Goal: Information Seeking & Learning: Learn about a topic

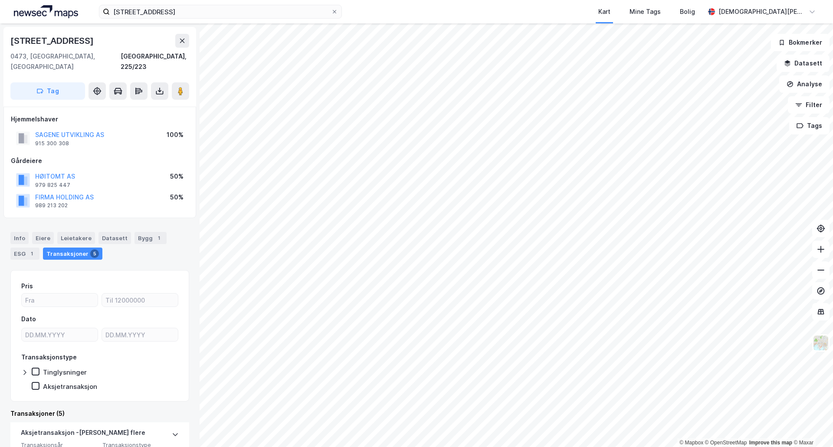
click at [273, 20] on div "sandakeveien 3 Kart Mine Tags Bolig [PERSON_NAME]" at bounding box center [416, 11] width 833 height 23
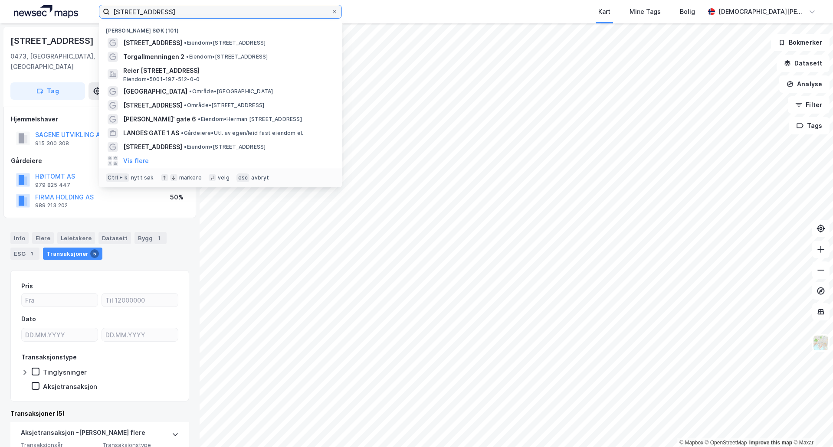
click at [267, 15] on input "[STREET_ADDRESS]" at bounding box center [220, 11] width 221 height 13
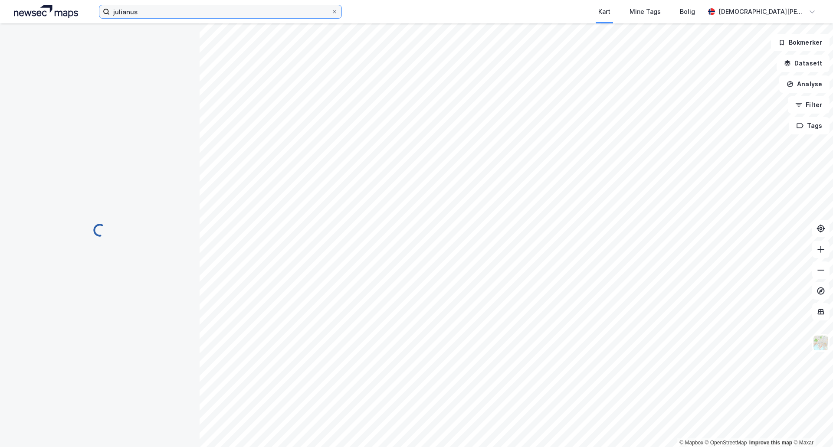
scroll to position [3, 0]
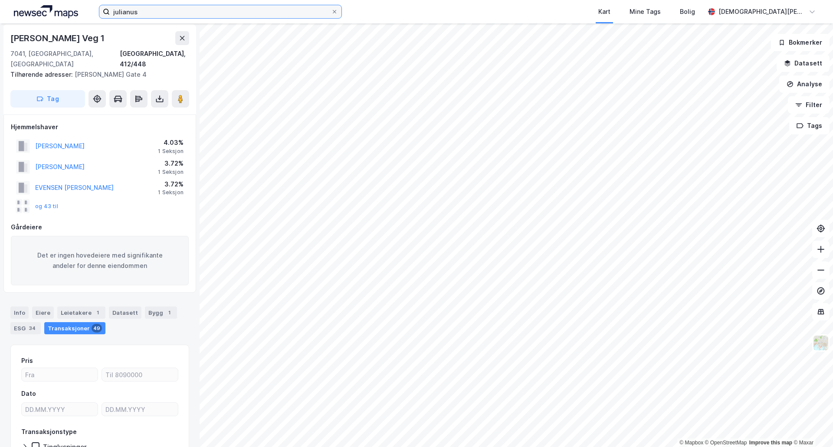
click at [259, 13] on input "julianus" at bounding box center [220, 11] width 221 height 13
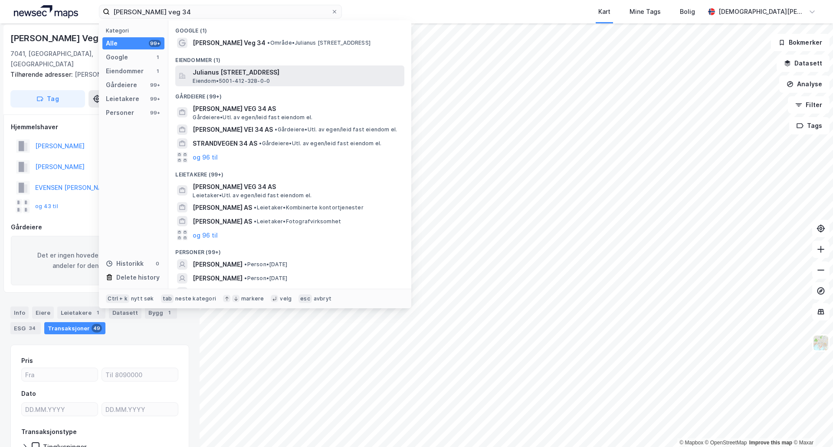
click at [319, 76] on span "Julianus [STREET_ADDRESS]" at bounding box center [297, 72] width 208 height 10
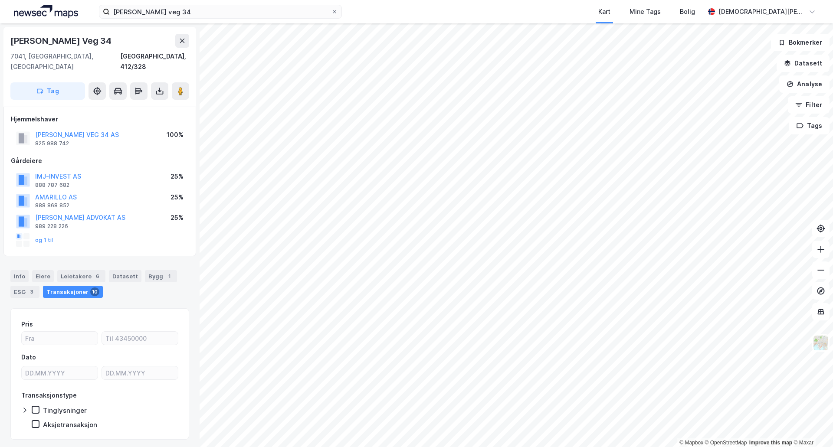
scroll to position [3, 0]
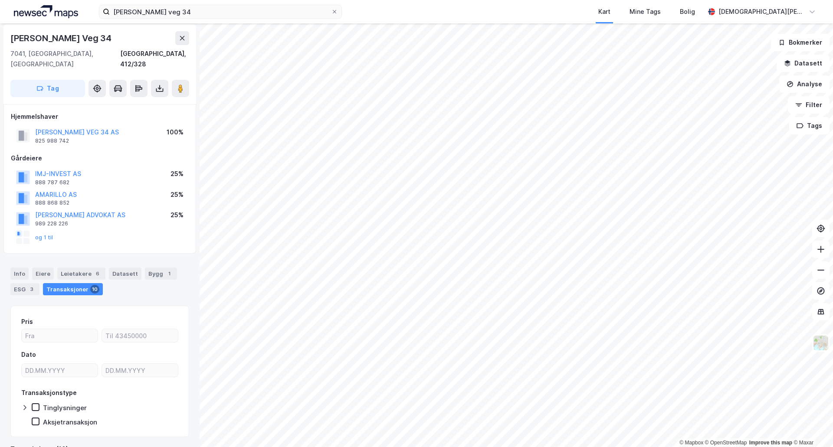
click at [571, 0] on html "[PERSON_NAME] veg 34 Kart Mine Tags Bolig [PERSON_NAME] © Mapbox © OpenStreetMa…" at bounding box center [416, 223] width 833 height 447
click at [202, 9] on input "[PERSON_NAME] veg 34" at bounding box center [220, 11] width 221 height 13
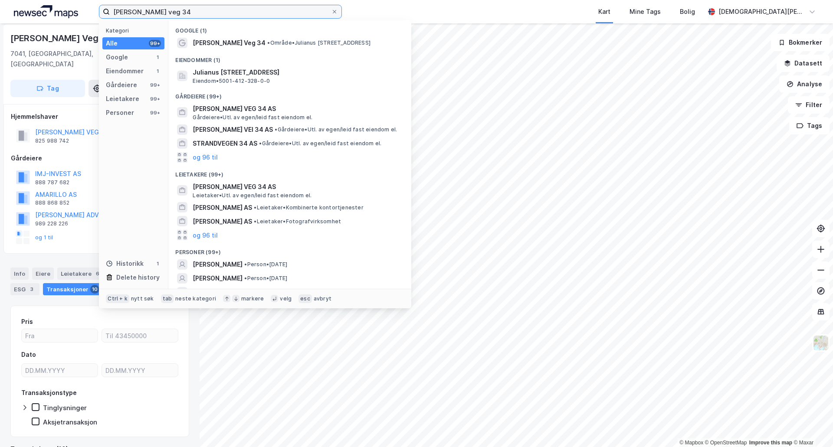
click at [202, 9] on input "[PERSON_NAME] veg 34" at bounding box center [220, 11] width 221 height 13
paste input "[STREET_ADDRESS]."
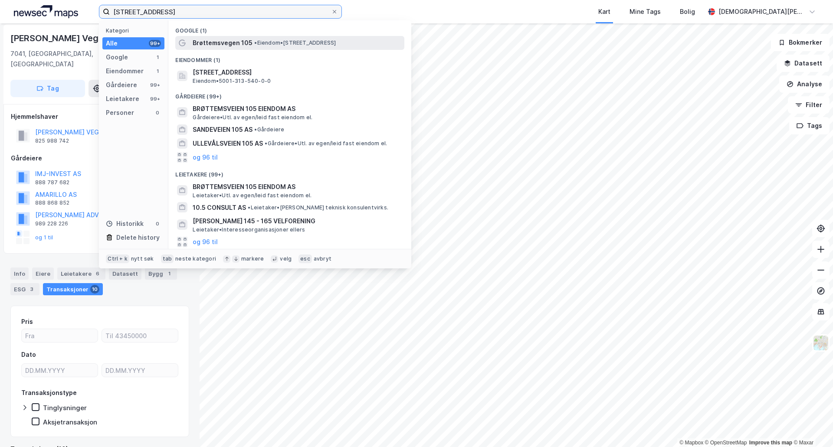
type input "[STREET_ADDRESS]"
click at [251, 44] on div "Brøttemsvegen 105 • Eiendom • [STREET_ADDRESS]" at bounding box center [298, 43] width 210 height 10
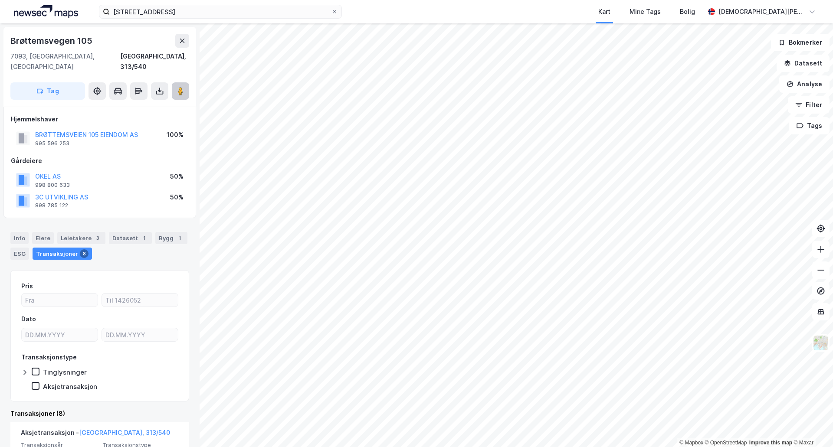
click at [178, 87] on image at bounding box center [180, 91] width 5 height 9
click at [17, 249] on div "ESG" at bounding box center [19, 254] width 19 height 12
